Goal: Transaction & Acquisition: Purchase product/service

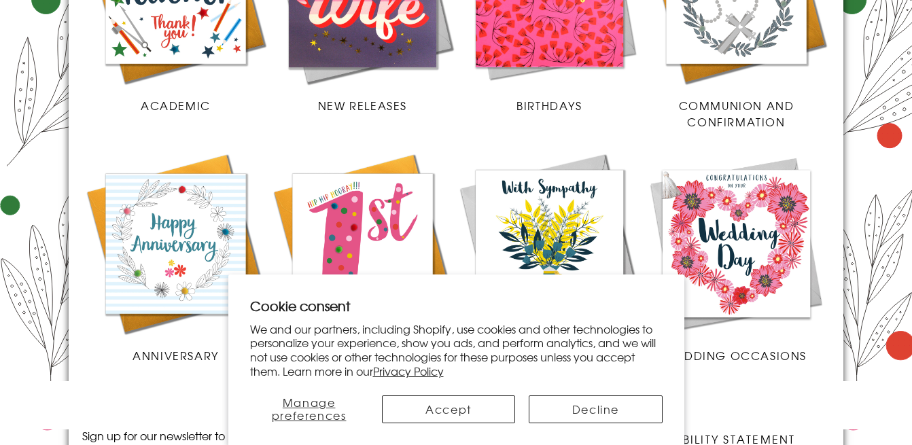
scroll to position [731, 0]
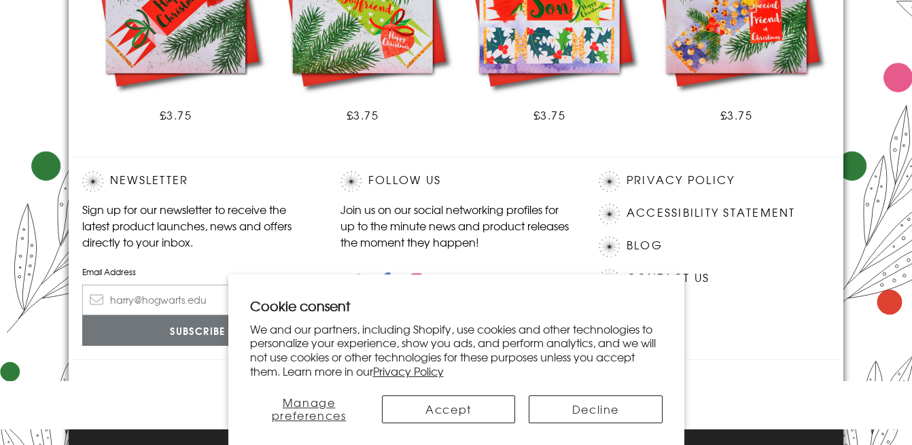
scroll to position [950, 0]
